Goal: Use online tool/utility

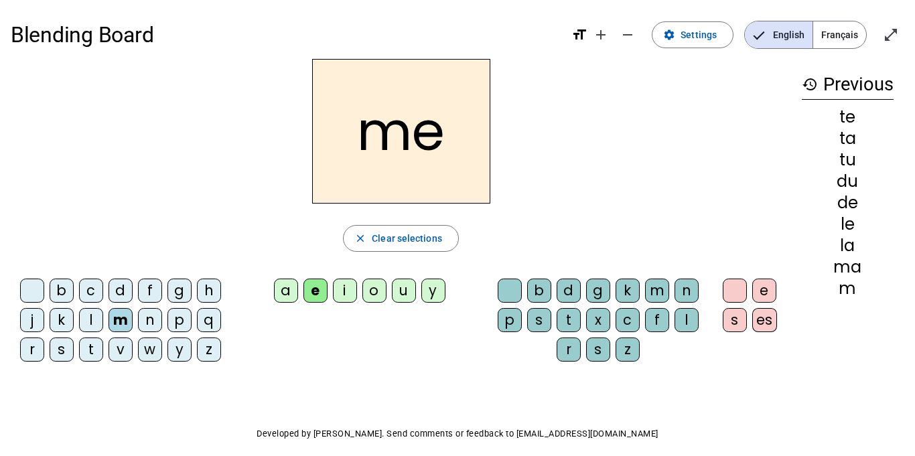
scroll to position [27, 0]
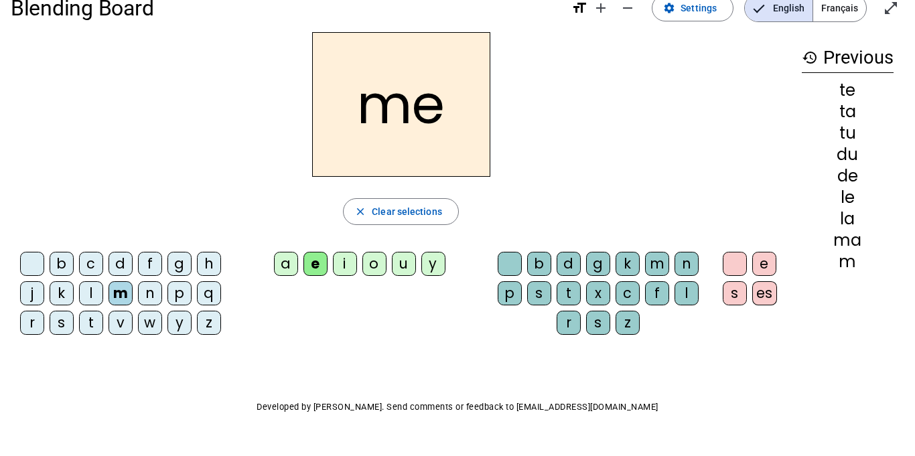
click at [90, 290] on div "l" at bounding box center [91, 293] width 24 height 24
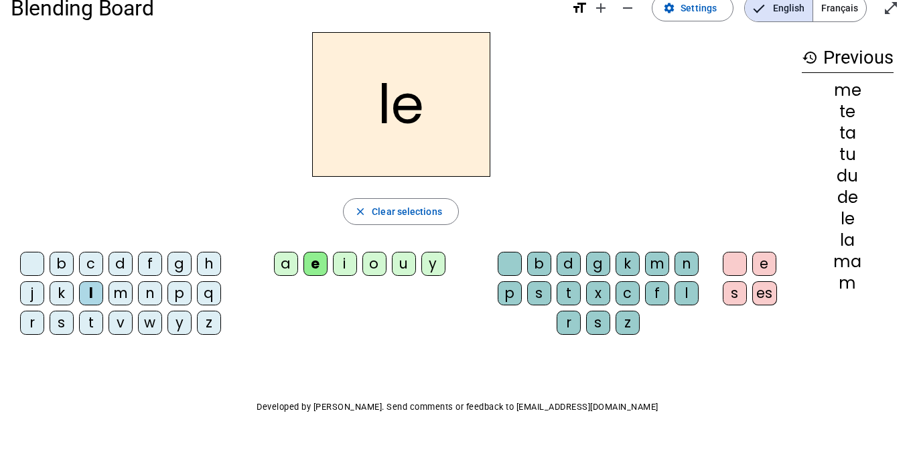
click at [402, 262] on div "u" at bounding box center [404, 264] width 24 height 24
click at [88, 321] on div "t" at bounding box center [91, 323] width 24 height 24
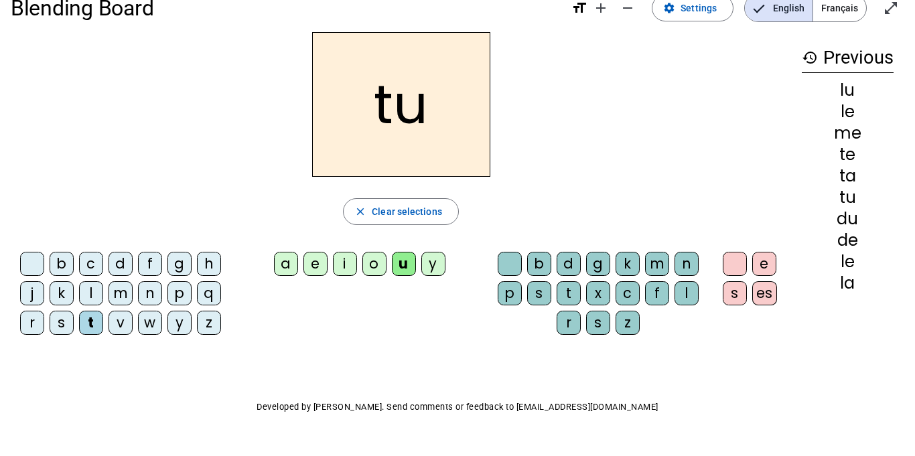
click at [316, 261] on div "e" at bounding box center [315, 264] width 24 height 24
click at [120, 263] on div "d" at bounding box center [120, 264] width 24 height 24
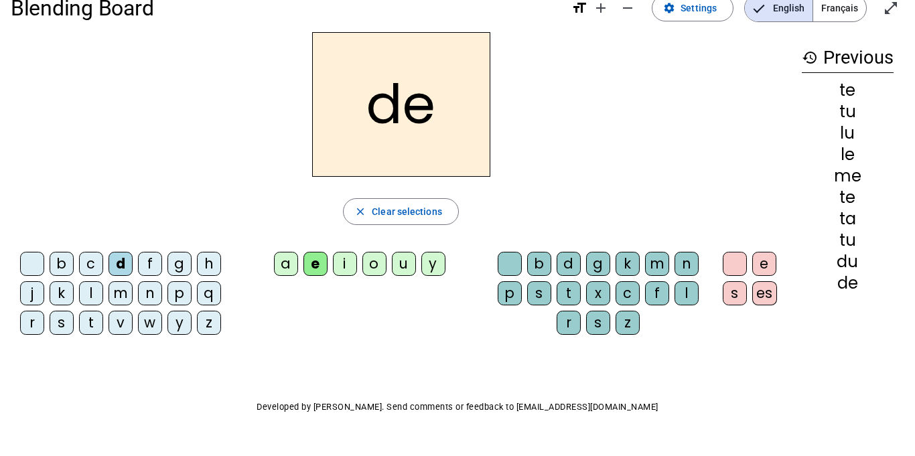
click at [405, 263] on div "u" at bounding box center [404, 264] width 24 height 24
click at [88, 317] on div "t" at bounding box center [91, 323] width 24 height 24
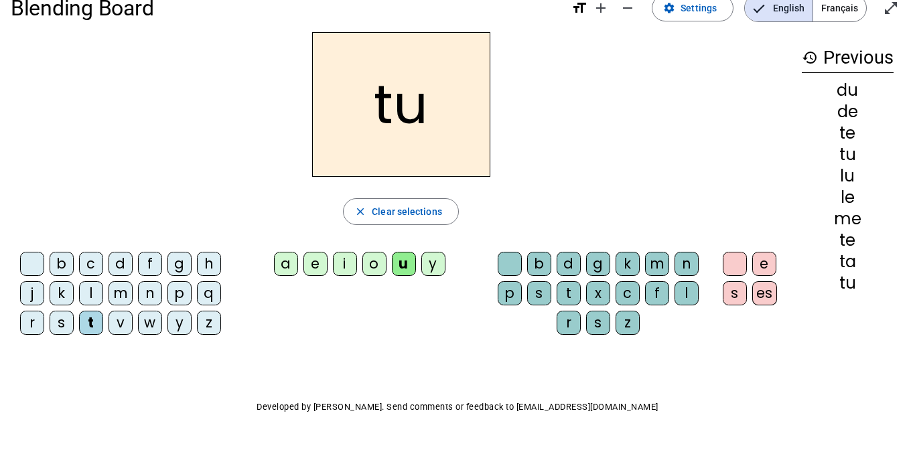
click at [124, 262] on div "d" at bounding box center [120, 264] width 24 height 24
click at [313, 268] on div "e" at bounding box center [315, 264] width 24 height 24
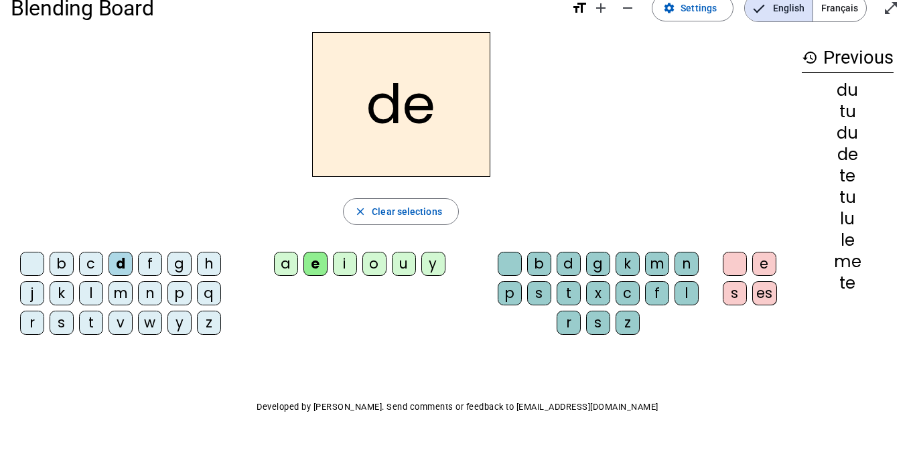
click at [93, 320] on div "t" at bounding box center [91, 323] width 24 height 24
click at [289, 267] on div "a" at bounding box center [286, 264] width 24 height 24
